Goal: Transaction & Acquisition: Purchase product/service

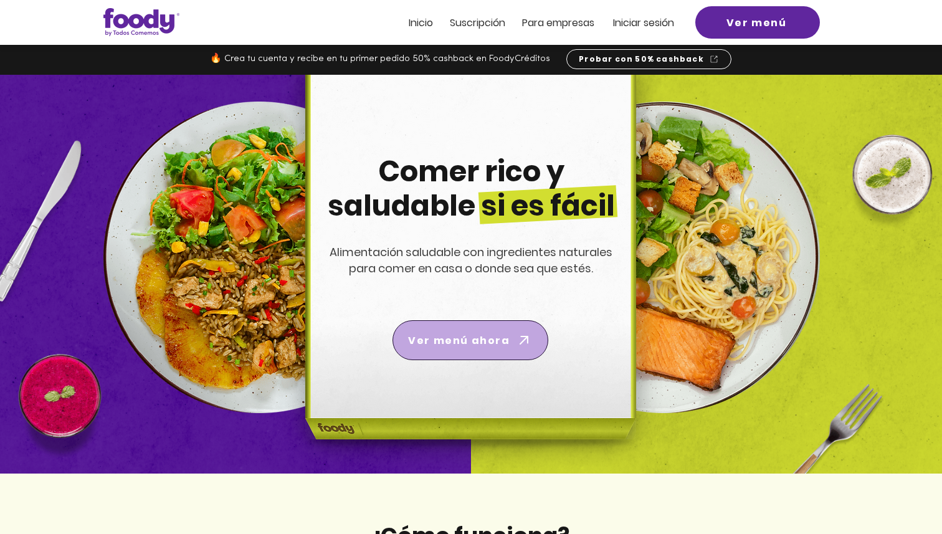
click at [420, 350] on span "Ver menú ahora" at bounding box center [470, 340] width 151 height 35
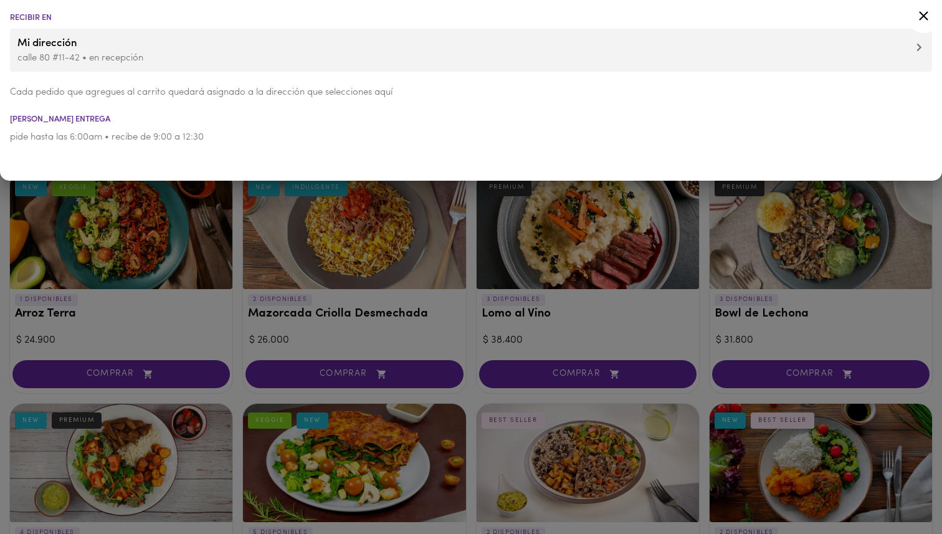
click at [235, 331] on div at bounding box center [471, 267] width 942 height 534
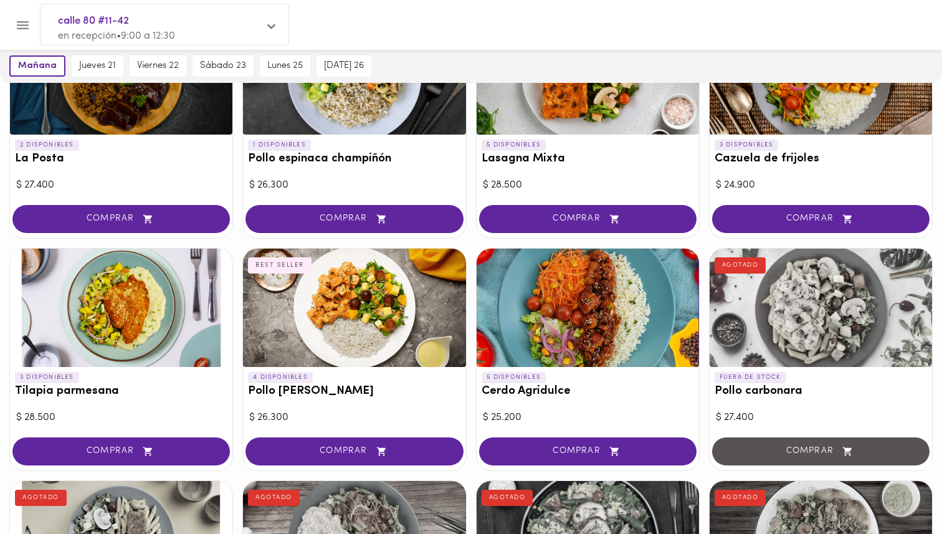
scroll to position [591, 0]
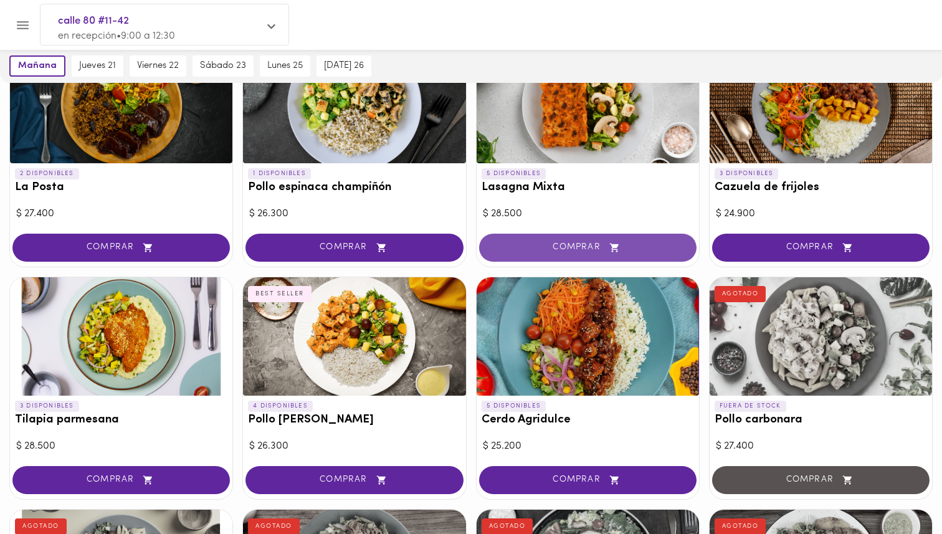
click at [579, 245] on span "COMPRAR" at bounding box center [588, 247] width 186 height 11
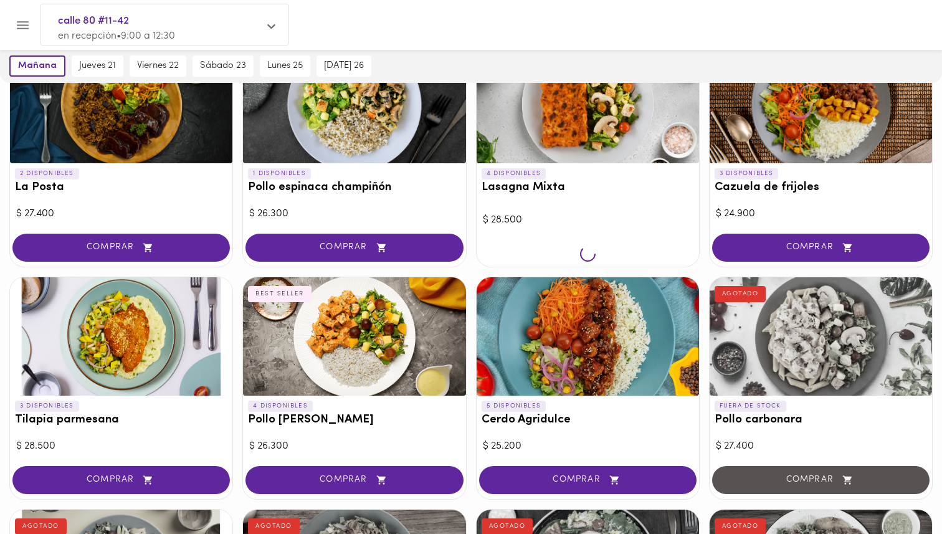
scroll to position [592, 0]
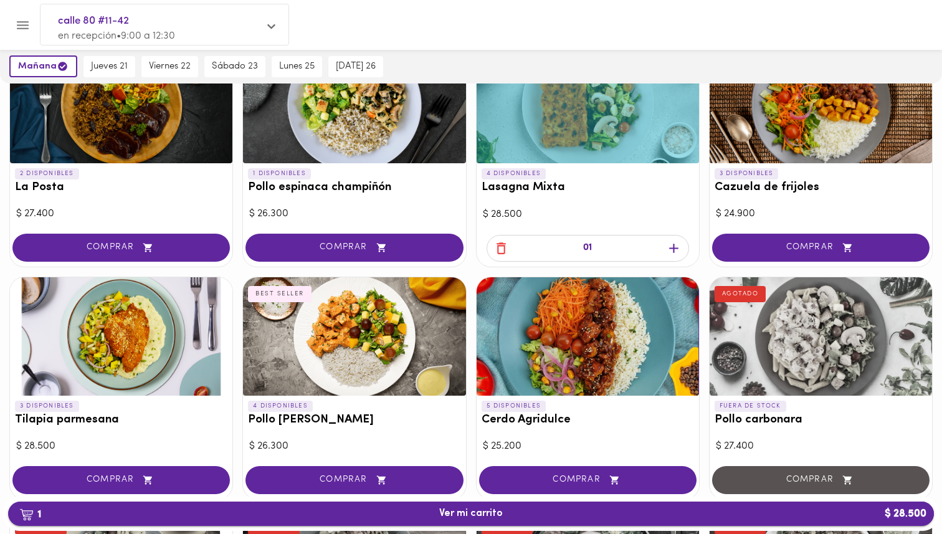
click at [548, 508] on span "1 Ver mi carrito $ 28.500" at bounding box center [471, 514] width 906 height 12
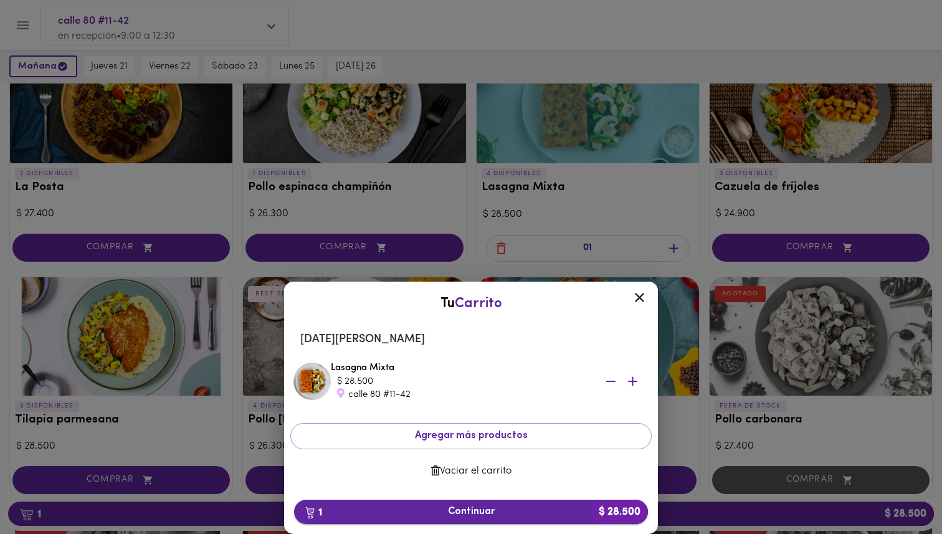
click at [530, 505] on button "1 Continuar $ 28.500" at bounding box center [471, 512] width 354 height 24
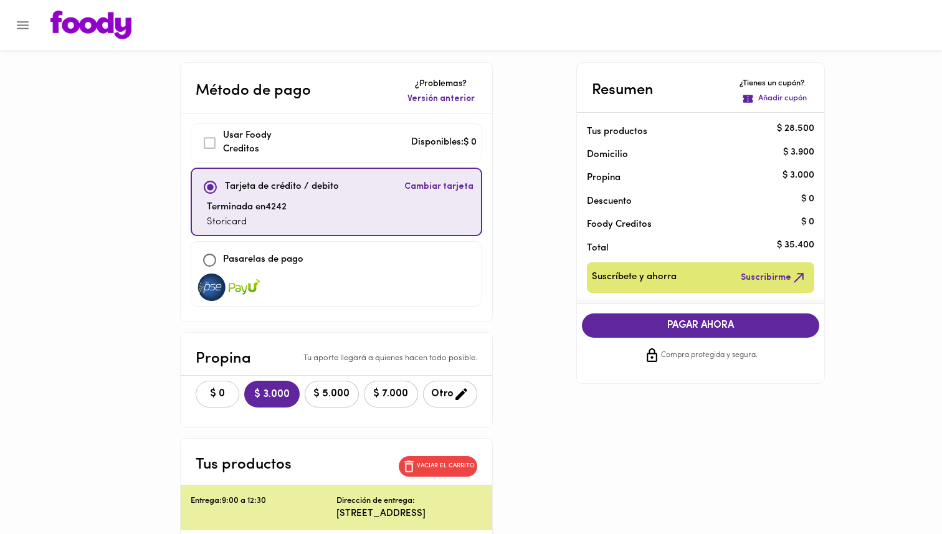
click at [216, 390] on span "$ 0" at bounding box center [217, 394] width 27 height 12
click at [671, 324] on span "PAGAR AHORA" at bounding box center [700, 326] width 213 height 12
